Goal: Navigation & Orientation: Find specific page/section

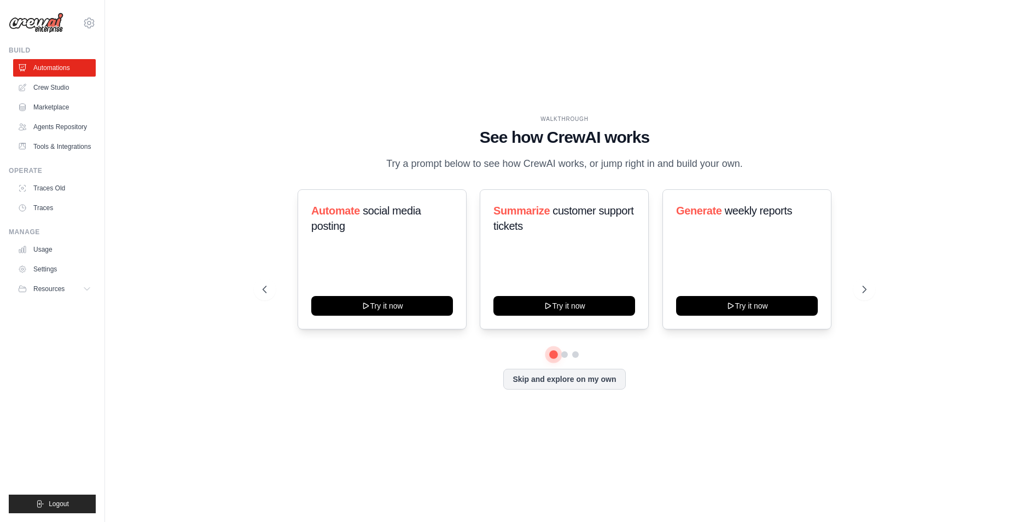
click at [557, 354] on button at bounding box center [554, 354] width 8 height 8
click at [563, 355] on button at bounding box center [564, 354] width 9 height 9
click at [61, 87] on link "Crew Studio" at bounding box center [55, 87] width 83 height 17
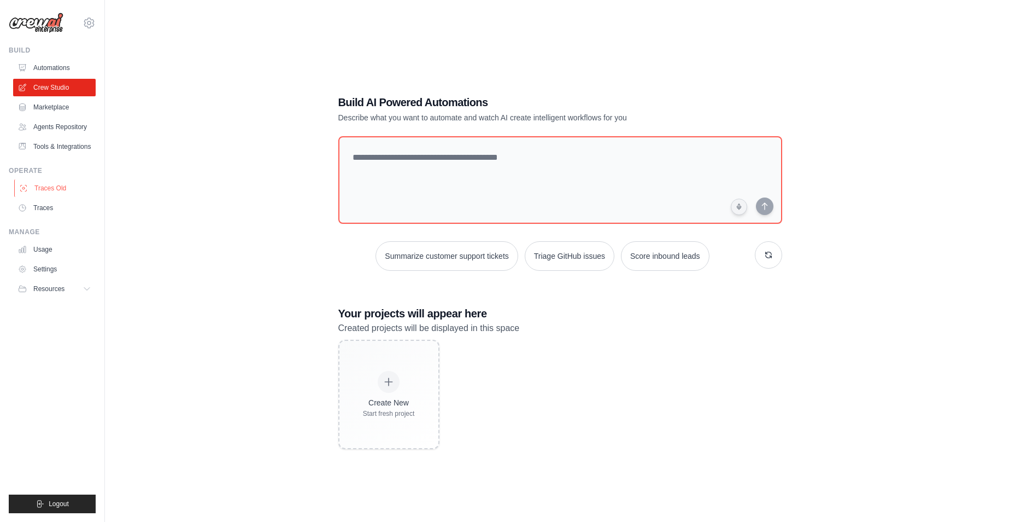
click at [37, 193] on link "Traces Old" at bounding box center [55, 187] width 83 height 17
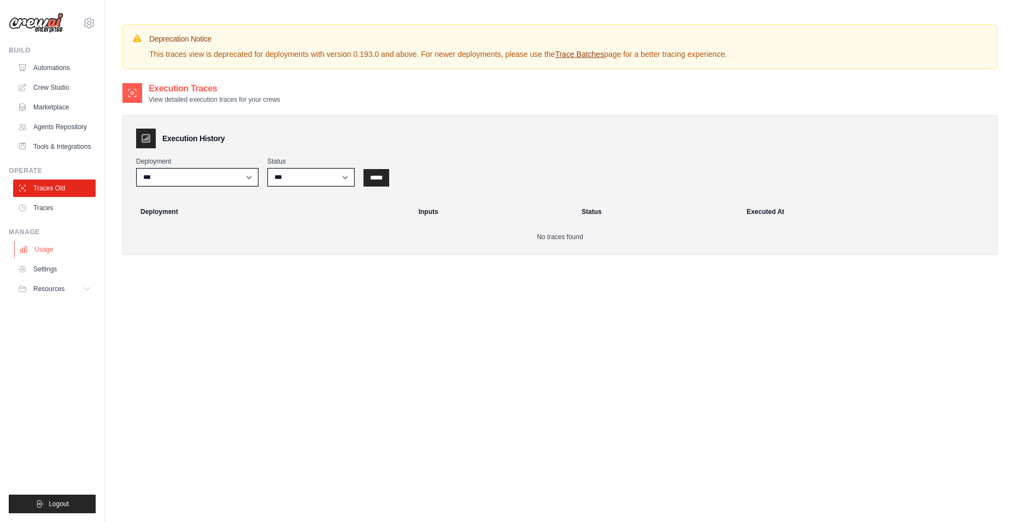
click at [28, 253] on link "Usage" at bounding box center [55, 249] width 83 height 17
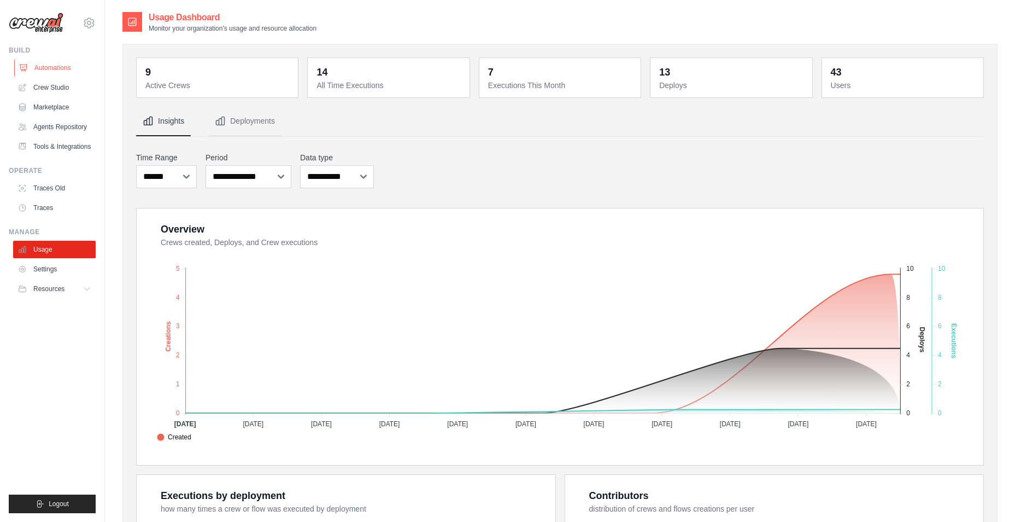
click at [54, 67] on link "Automations" at bounding box center [55, 67] width 83 height 17
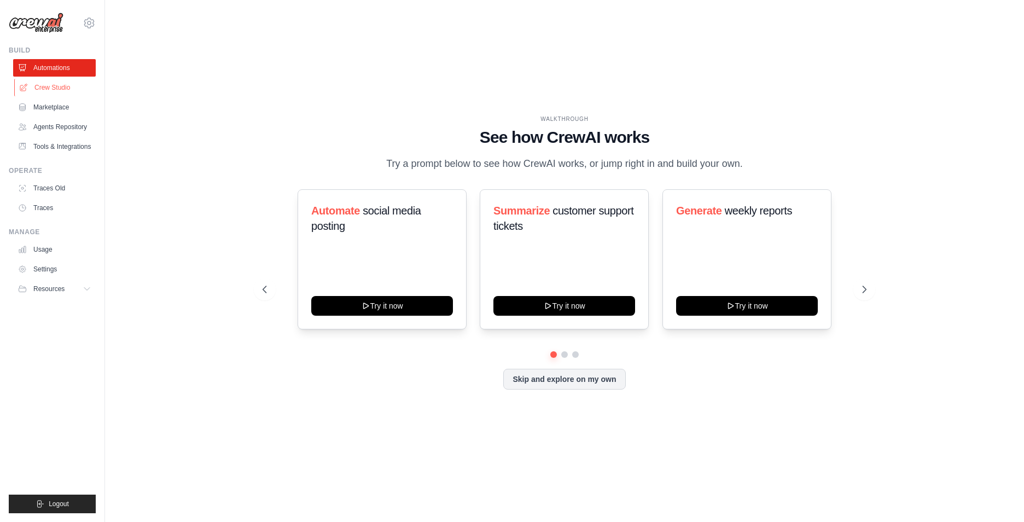
click at [55, 91] on link "Crew Studio" at bounding box center [55, 87] width 83 height 17
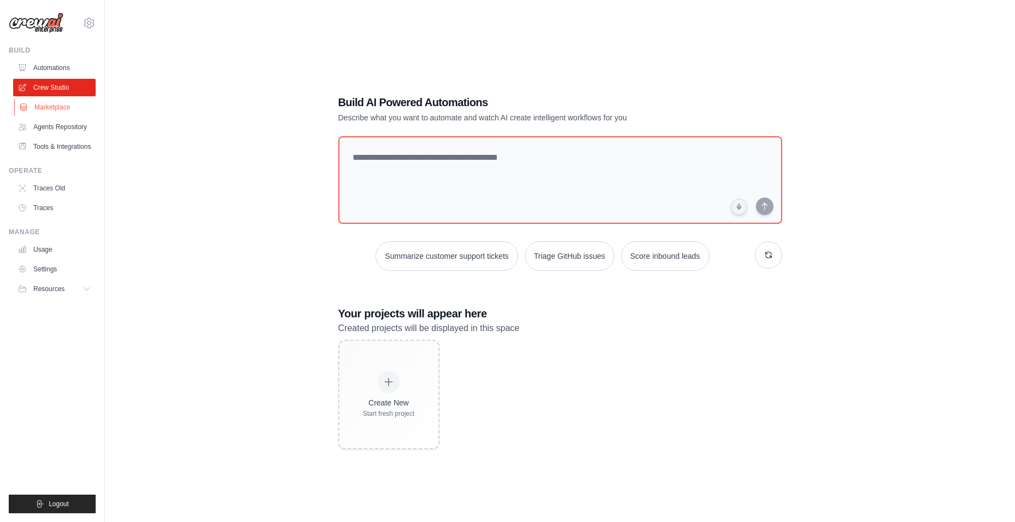
click at [68, 112] on link "Marketplace" at bounding box center [55, 106] width 83 height 17
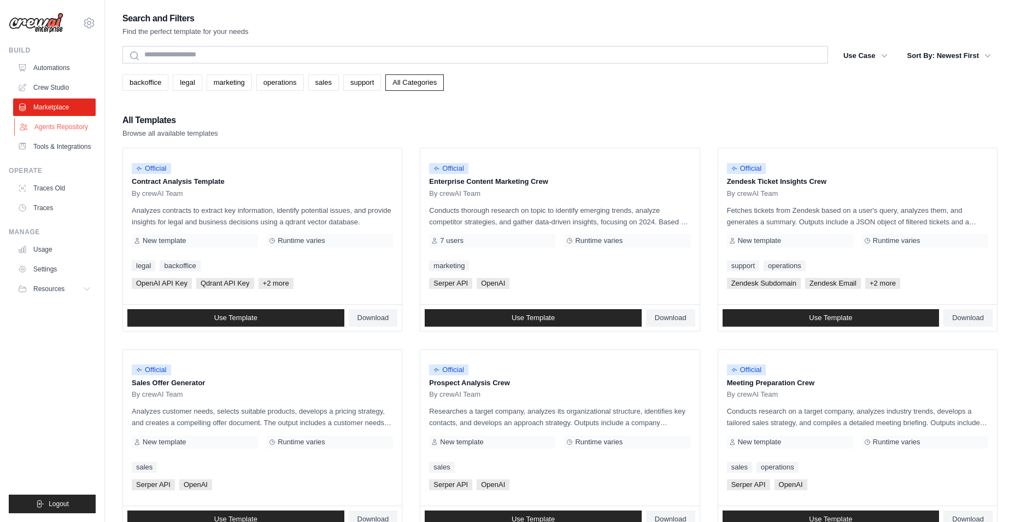
click at [66, 124] on link "Agents Repository" at bounding box center [55, 126] width 83 height 17
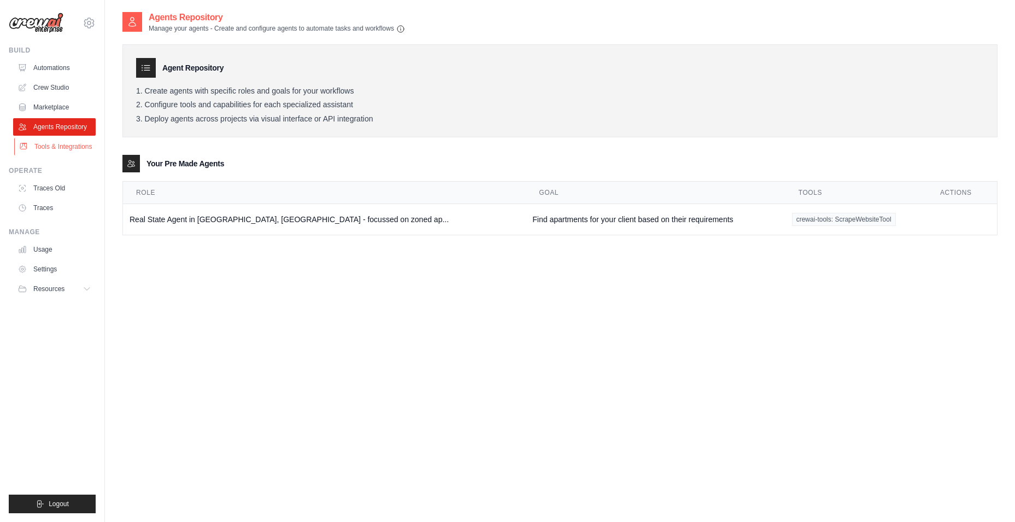
click at [59, 143] on link "Tools & Integrations" at bounding box center [55, 146] width 83 height 17
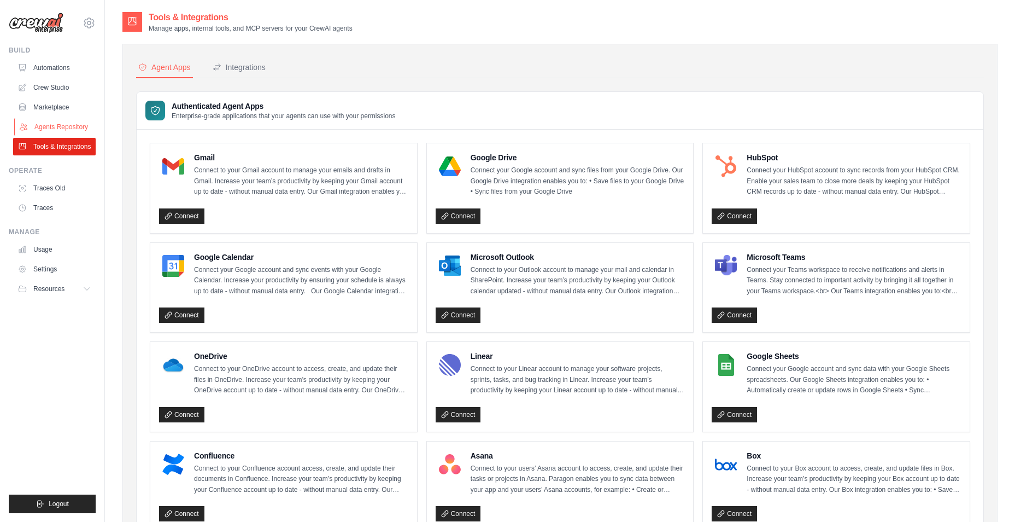
click at [74, 121] on link "Agents Repository" at bounding box center [55, 126] width 83 height 17
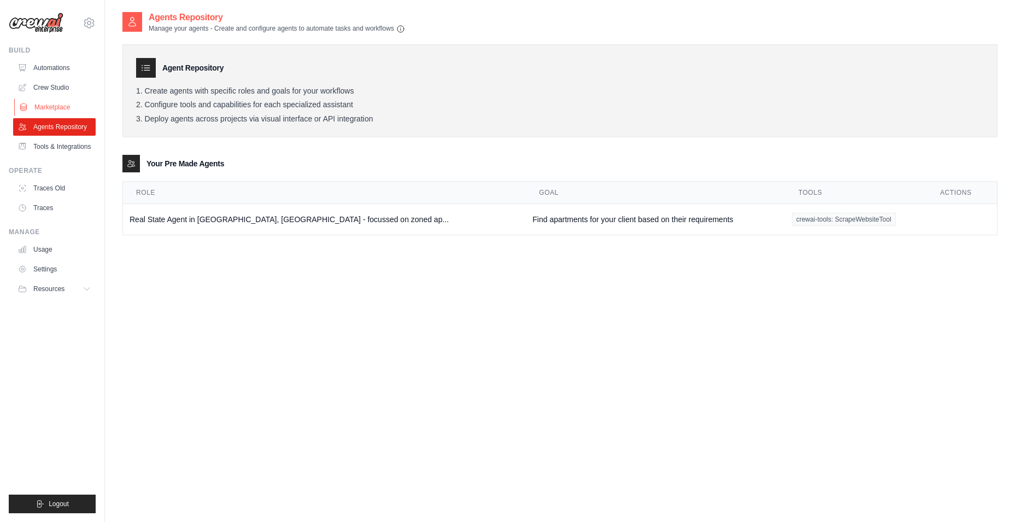
click at [63, 110] on link "Marketplace" at bounding box center [55, 106] width 83 height 17
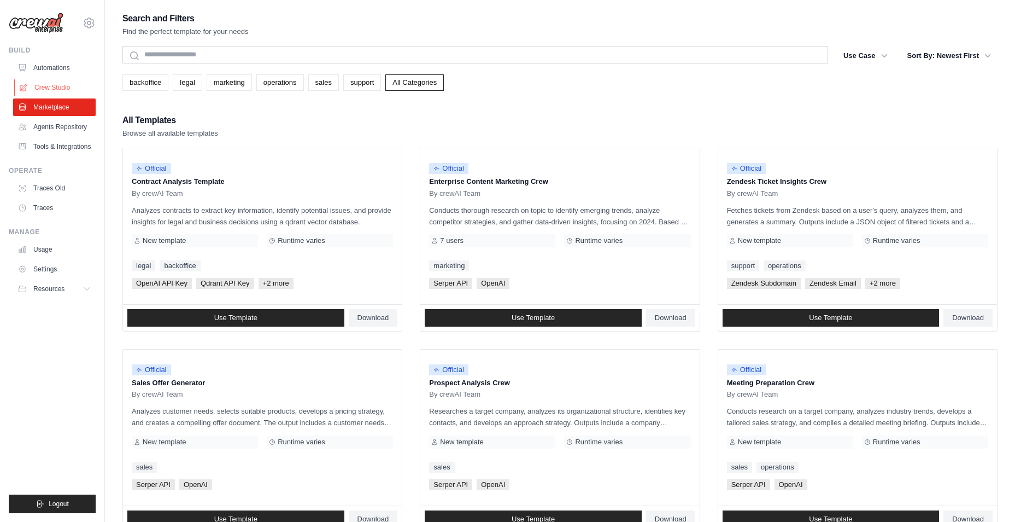
click at [57, 95] on link "Crew Studio" at bounding box center [55, 87] width 83 height 17
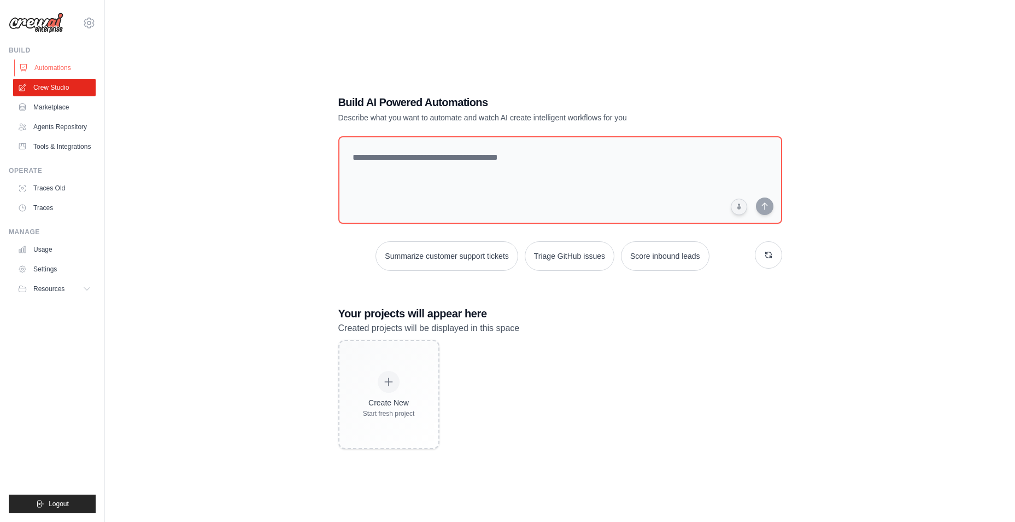
click at [51, 73] on link "Automations" at bounding box center [55, 67] width 83 height 17
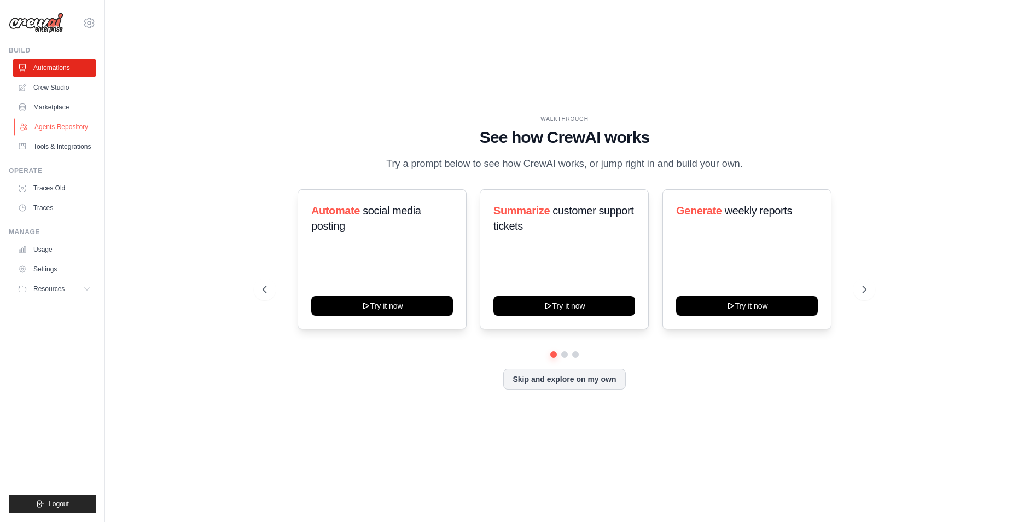
click at [58, 125] on link "Agents Repository" at bounding box center [55, 126] width 83 height 17
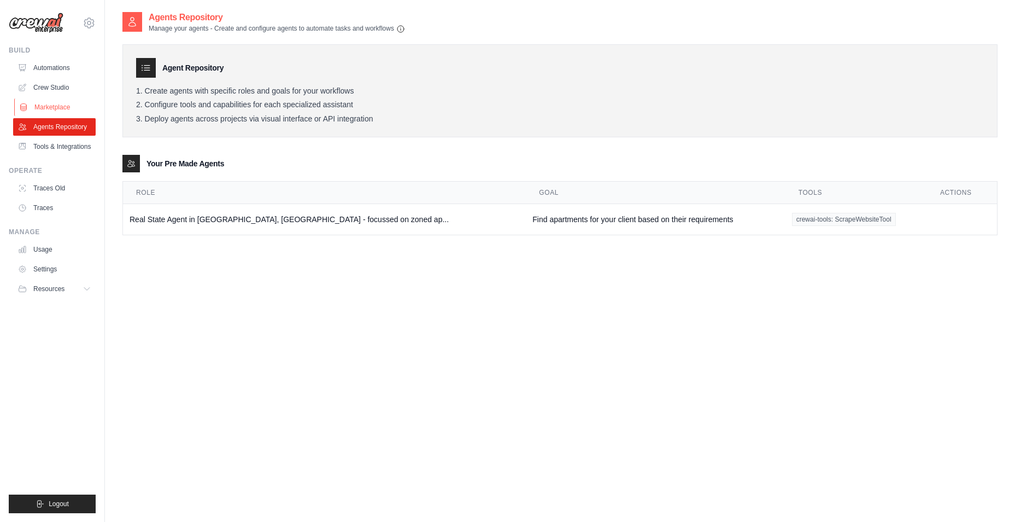
click at [60, 99] on link "Marketplace" at bounding box center [55, 106] width 83 height 17
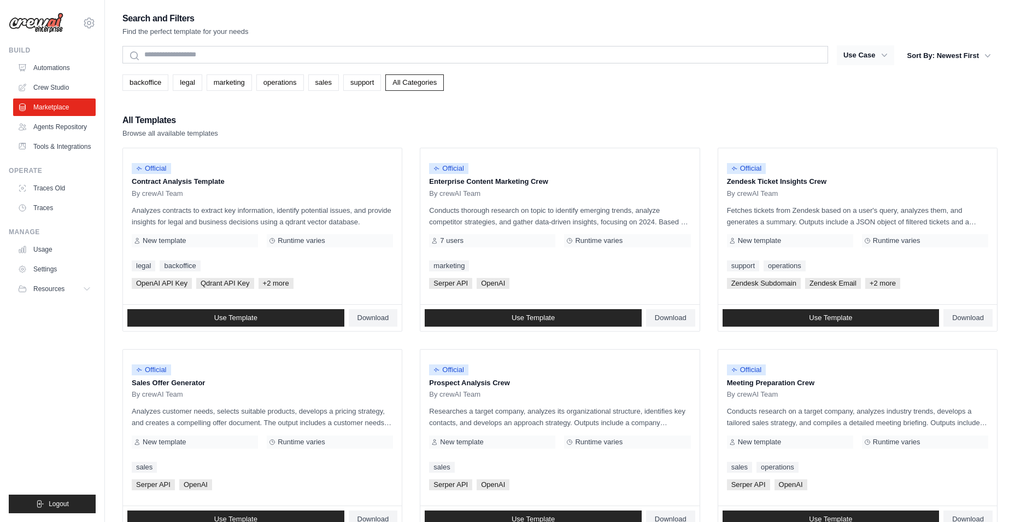
click at [861, 56] on button "Use Case" at bounding box center [865, 55] width 57 height 20
click at [359, 85] on link "support" at bounding box center [362, 82] width 38 height 16
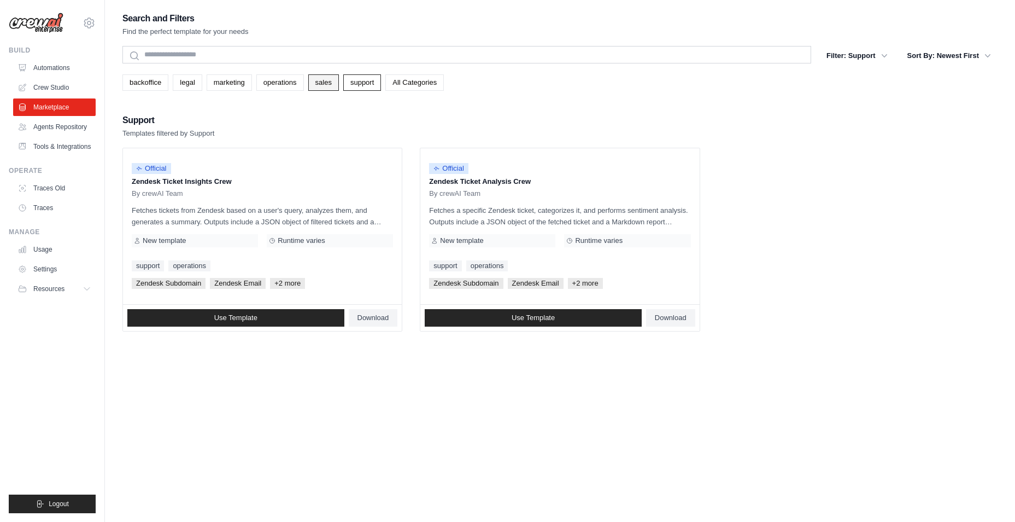
click at [324, 81] on link "sales" at bounding box center [323, 82] width 31 height 16
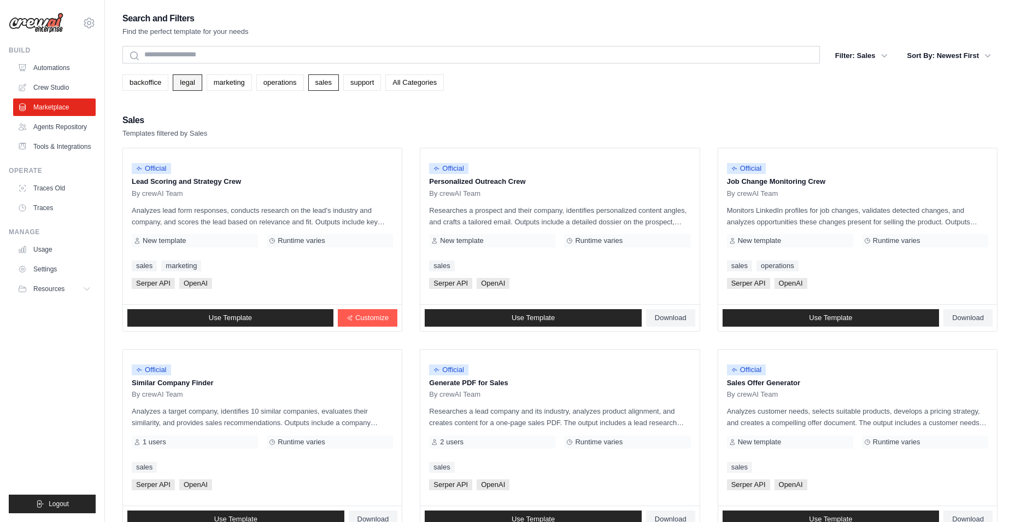
click at [182, 81] on link "legal" at bounding box center [187, 82] width 29 height 16
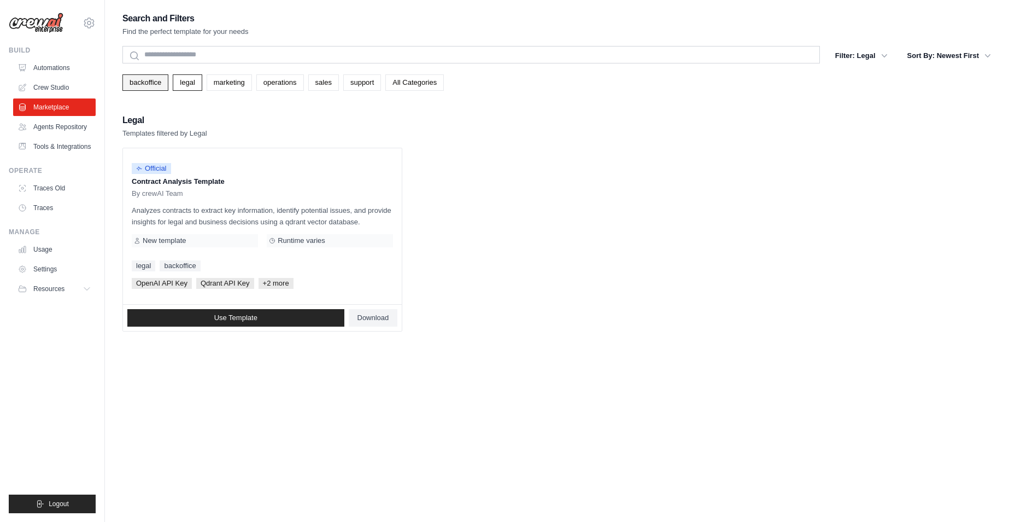
click at [147, 75] on link "backoffice" at bounding box center [145, 82] width 46 height 16
click at [60, 82] on link "Crew Studio" at bounding box center [55, 87] width 83 height 17
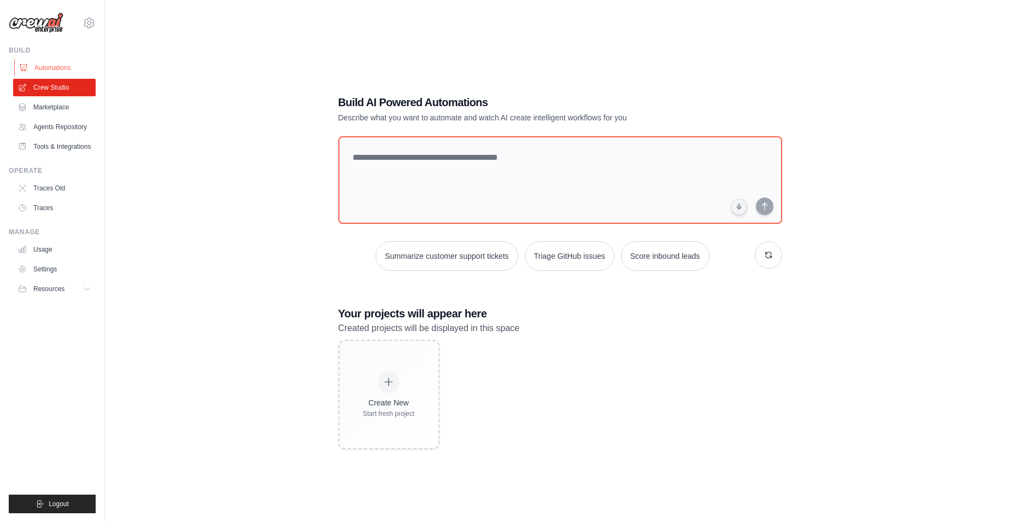
click at [62, 67] on link "Automations" at bounding box center [55, 67] width 83 height 17
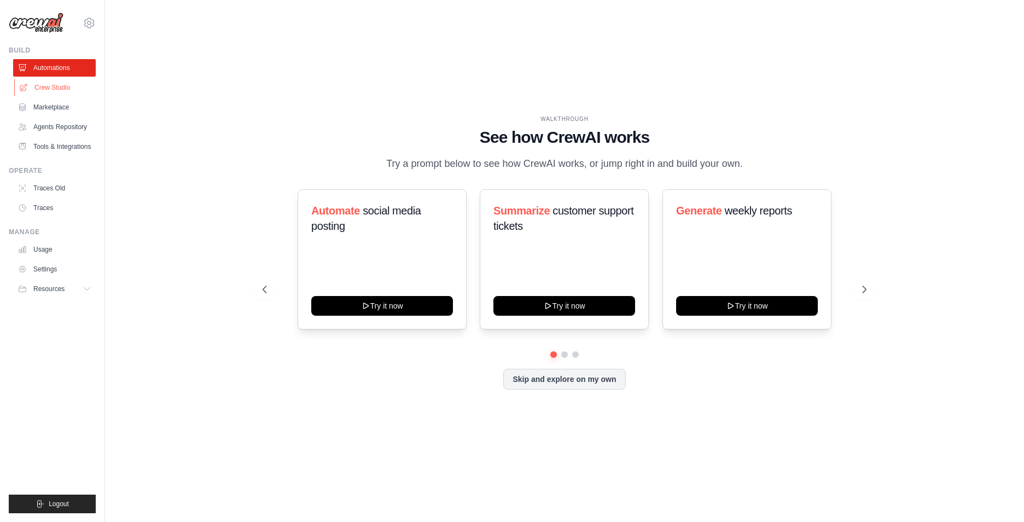
click at [64, 83] on link "Crew Studio" at bounding box center [55, 87] width 83 height 17
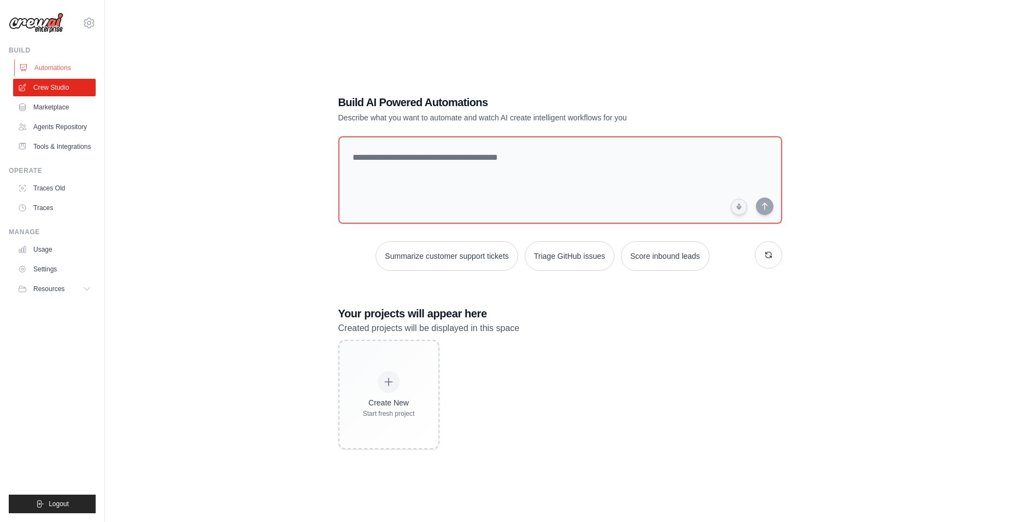
click at [62, 71] on link "Automations" at bounding box center [55, 67] width 83 height 17
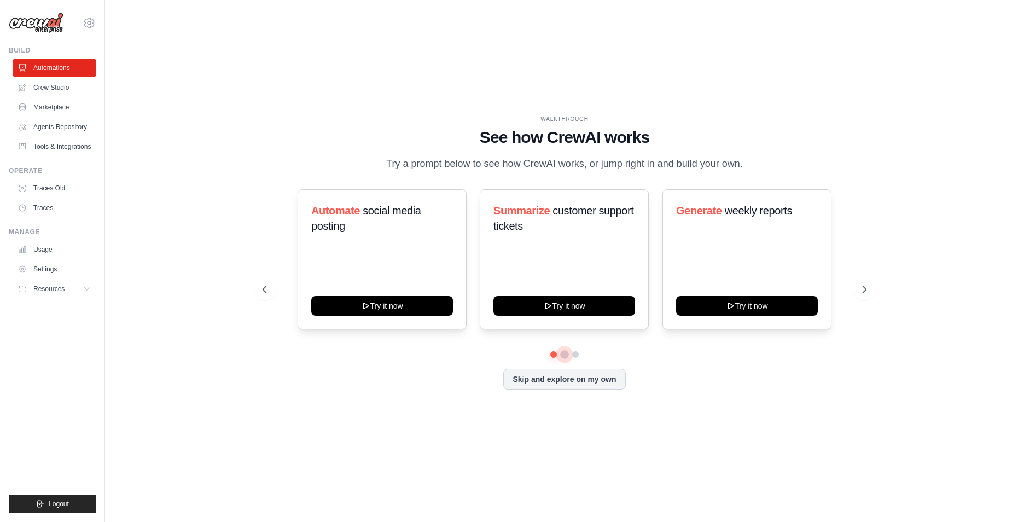
click at [566, 352] on div at bounding box center [564, 354] width 604 height 7
click at [579, 355] on button at bounding box center [575, 354] width 9 height 9
click at [571, 355] on button at bounding box center [575, 354] width 8 height 8
click at [565, 355] on button at bounding box center [564, 354] width 9 height 9
click at [554, 355] on button at bounding box center [554, 354] width 8 height 8
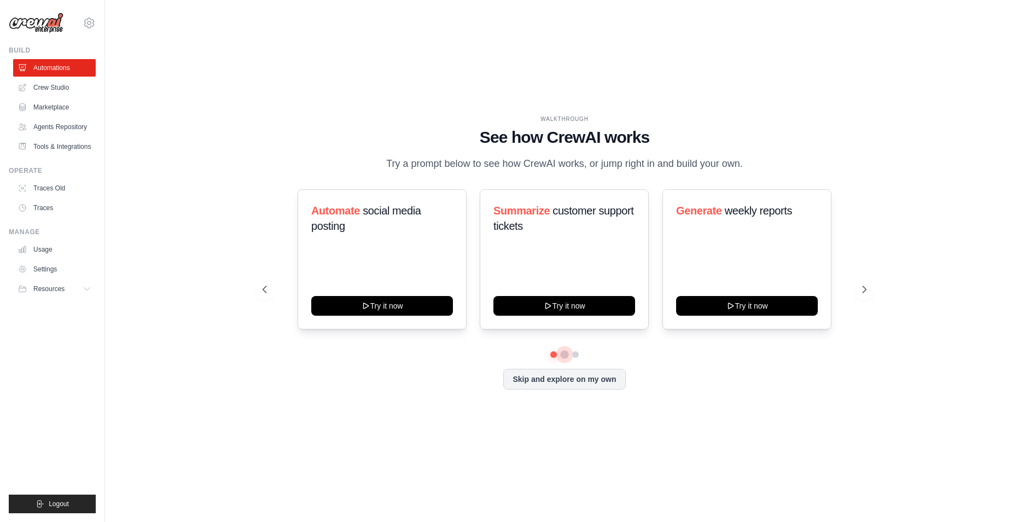
click at [564, 357] on button at bounding box center [564, 354] width 8 height 8
click at [577, 357] on button at bounding box center [575, 354] width 8 height 8
click at [557, 358] on div "Automate social media posting Try it now Summarize customer support tickets Try…" at bounding box center [564, 289] width 604 height 200
click at [553, 355] on button at bounding box center [554, 354] width 8 height 8
click at [569, 359] on div "Automate social media posting Try it now Summarize customer support tickets Try…" at bounding box center [564, 289] width 604 height 200
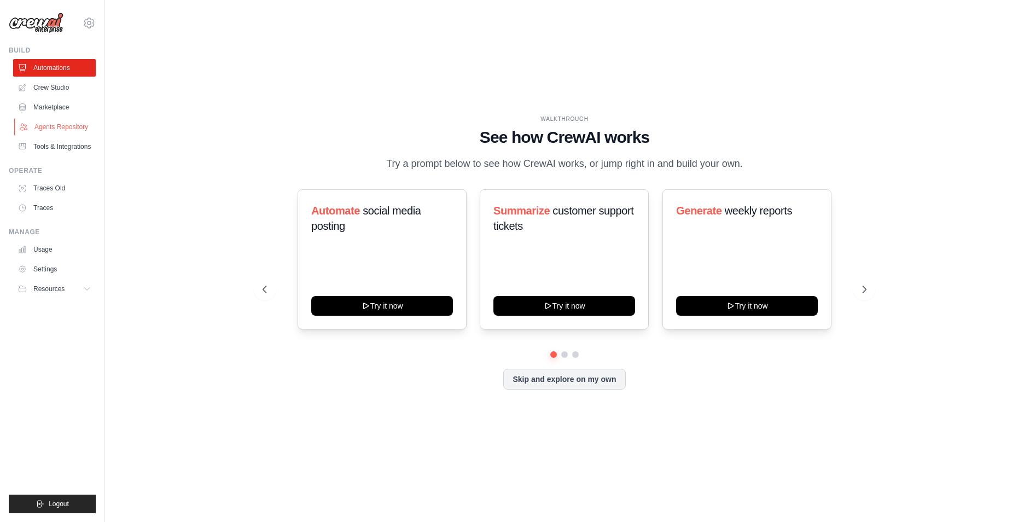
click at [68, 130] on link "Agents Repository" at bounding box center [55, 126] width 83 height 17
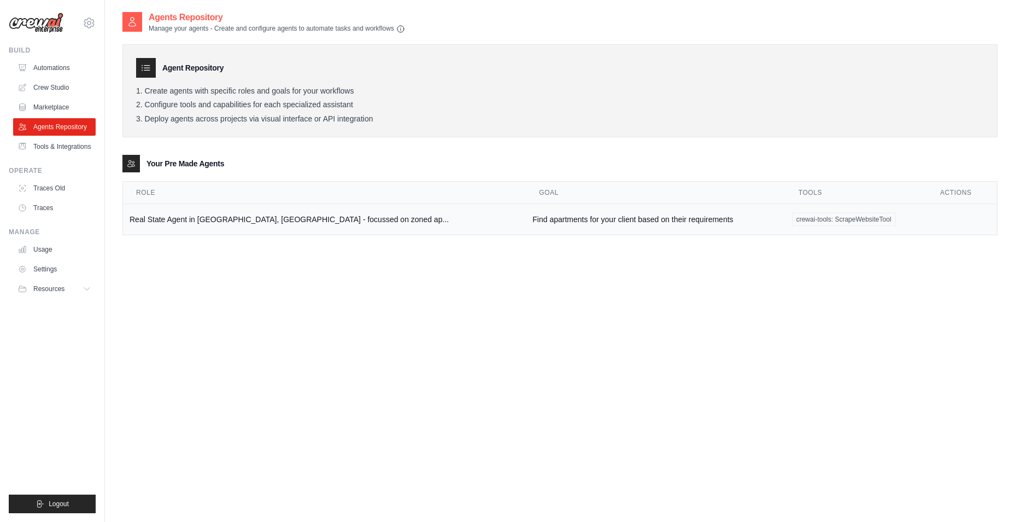
click at [186, 215] on td "Real State Agent in Manhattan, NYC - focussed on zoned ap..." at bounding box center [324, 219] width 403 height 31
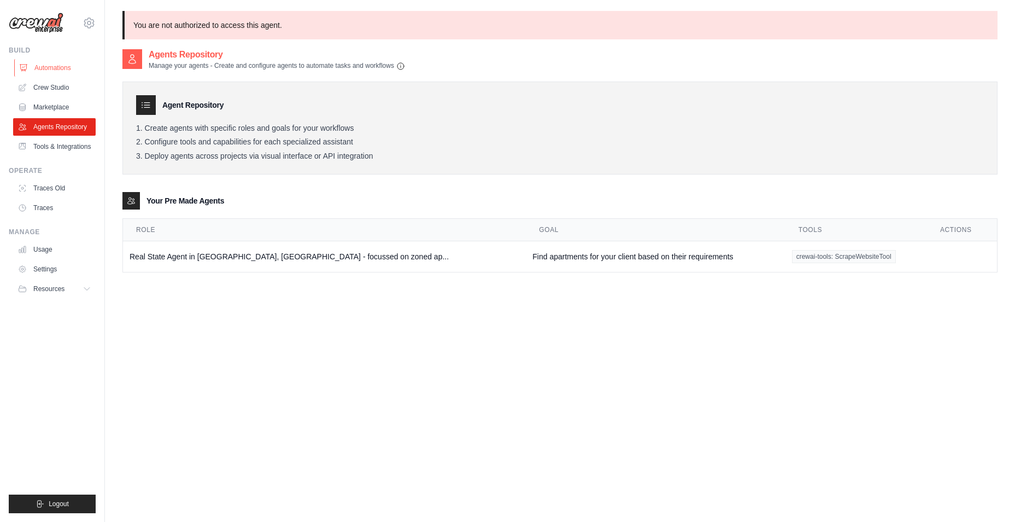
click at [59, 73] on link "Automations" at bounding box center [55, 67] width 83 height 17
click at [56, 92] on link "Crew Studio" at bounding box center [55, 87] width 83 height 17
